Goal: Information Seeking & Learning: Learn about a topic

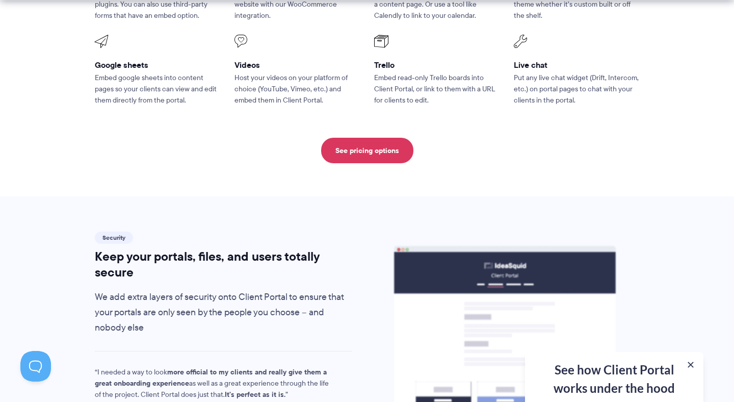
click at [373, 234] on icon at bounding box center [505, 335] width 269 height 212
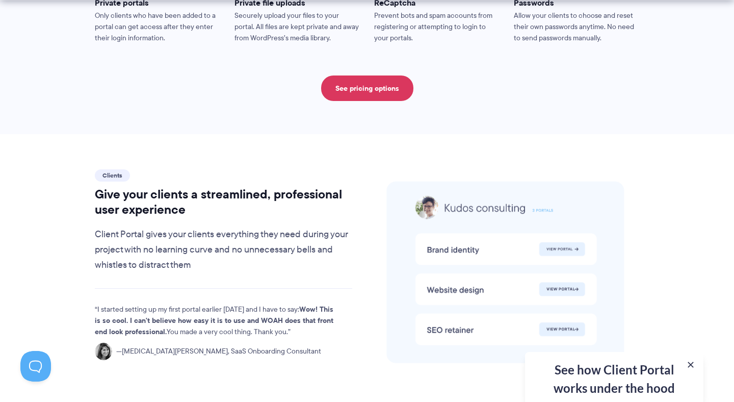
scroll to position [2023, 0]
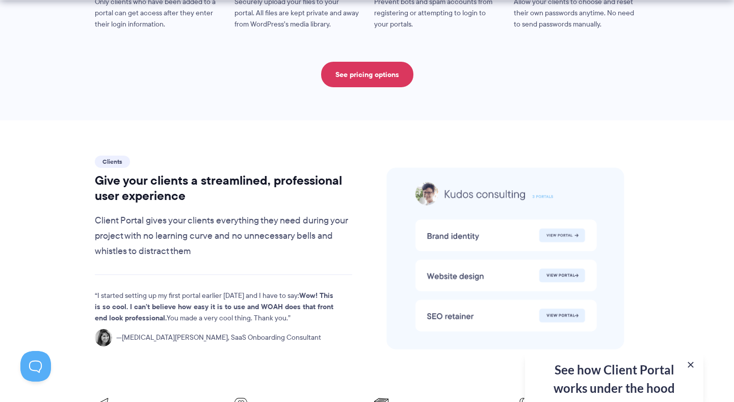
drag, startPoint x: 448, startPoint y: 193, endPoint x: 333, endPoint y: 202, distance: 115.1
click at [336, 201] on div "Clients Give your clients a streamlined, professional user experience Client Po…" at bounding box center [367, 261] width 563 height 217
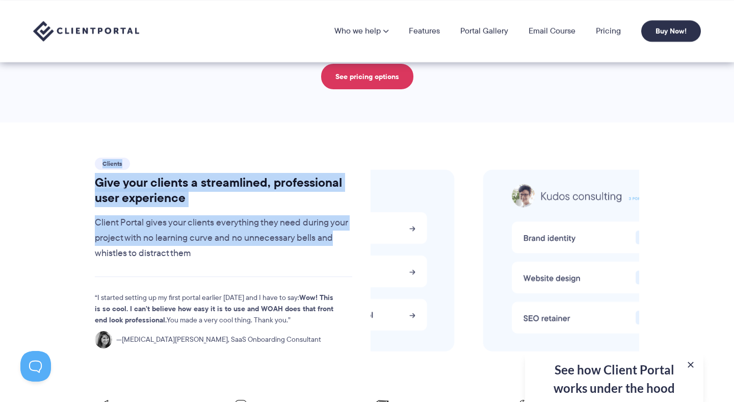
click at [333, 215] on p "Client Portal gives your clients everything they need during your project with …" at bounding box center [223, 238] width 257 height 46
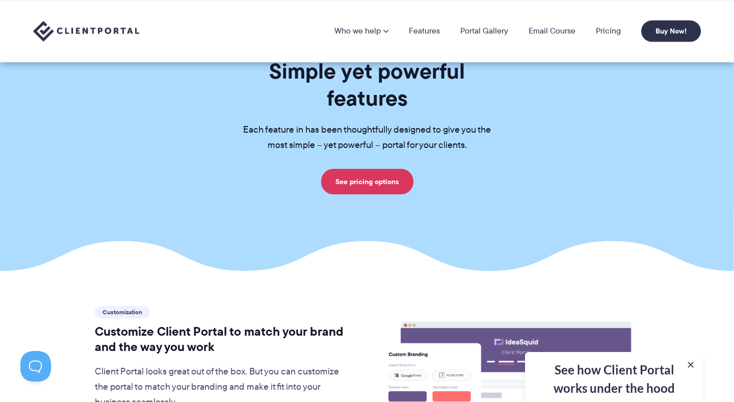
scroll to position [0, 0]
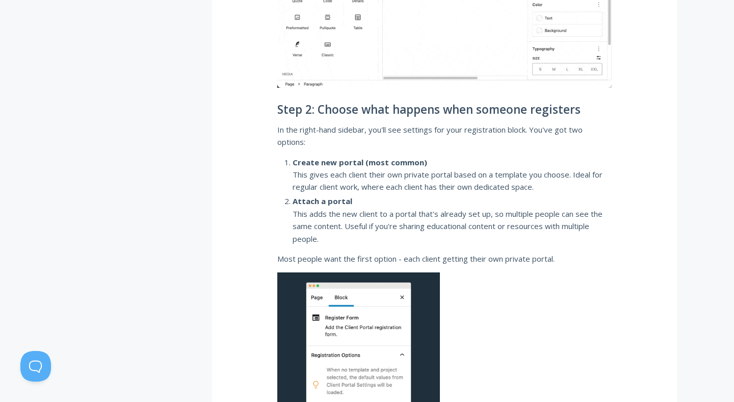
scroll to position [768, 0]
